Goal: Transaction & Acquisition: Purchase product/service

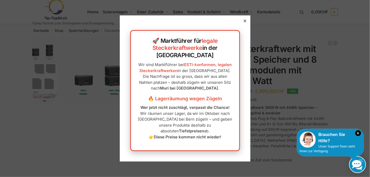
click at [243, 23] on div at bounding box center [245, 21] width 5 height 5
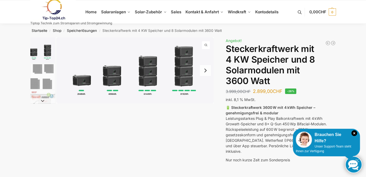
click at [44, 101] on button "Next slide" at bounding box center [42, 100] width 25 height 5
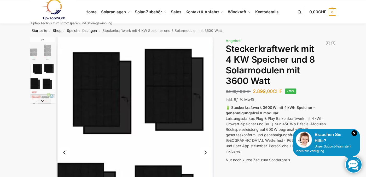
click at [44, 101] on button "Next slide" at bounding box center [42, 100] width 25 height 5
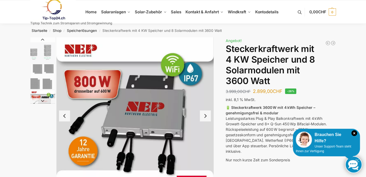
click at [44, 101] on button "Next slide" at bounding box center [42, 100] width 25 height 5
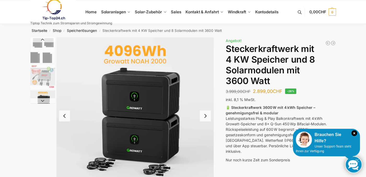
click at [44, 101] on button "Next slide" at bounding box center [42, 100] width 25 height 5
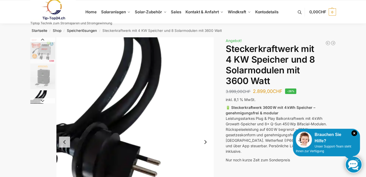
click at [44, 101] on button "Next slide" at bounding box center [42, 100] width 25 height 5
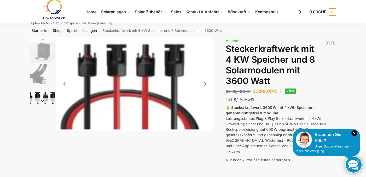
click at [44, 101] on button "Next slide" at bounding box center [42, 100] width 25 height 5
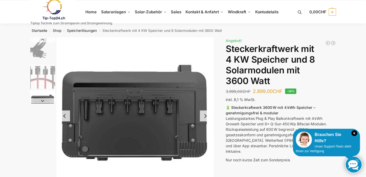
click at [44, 101] on button "Next slide" at bounding box center [42, 100] width 25 height 5
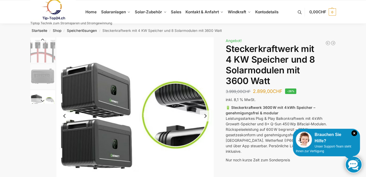
click at [44, 101] on button "Next slide" at bounding box center [42, 100] width 25 height 5
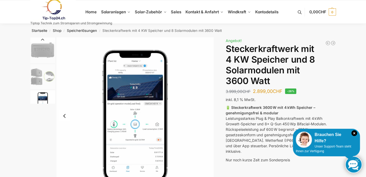
click at [44, 101] on img "9 / 9" at bounding box center [42, 102] width 25 height 25
